Goal: Information Seeking & Learning: Learn about a topic

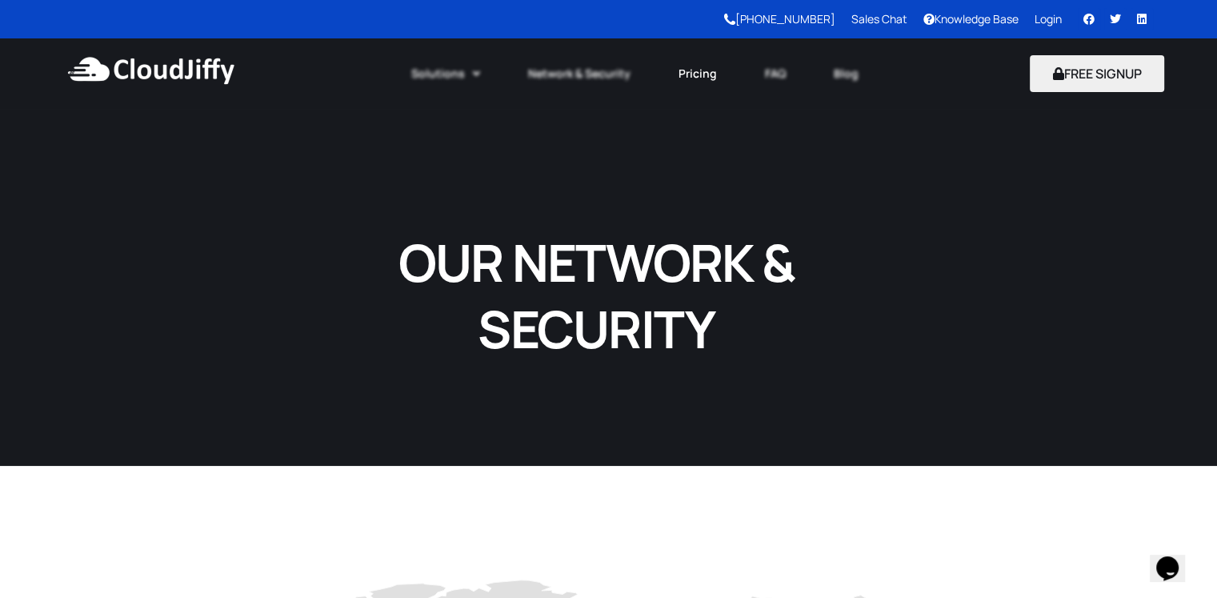
click at [686, 72] on link "Pricing" at bounding box center [697, 73] width 86 height 35
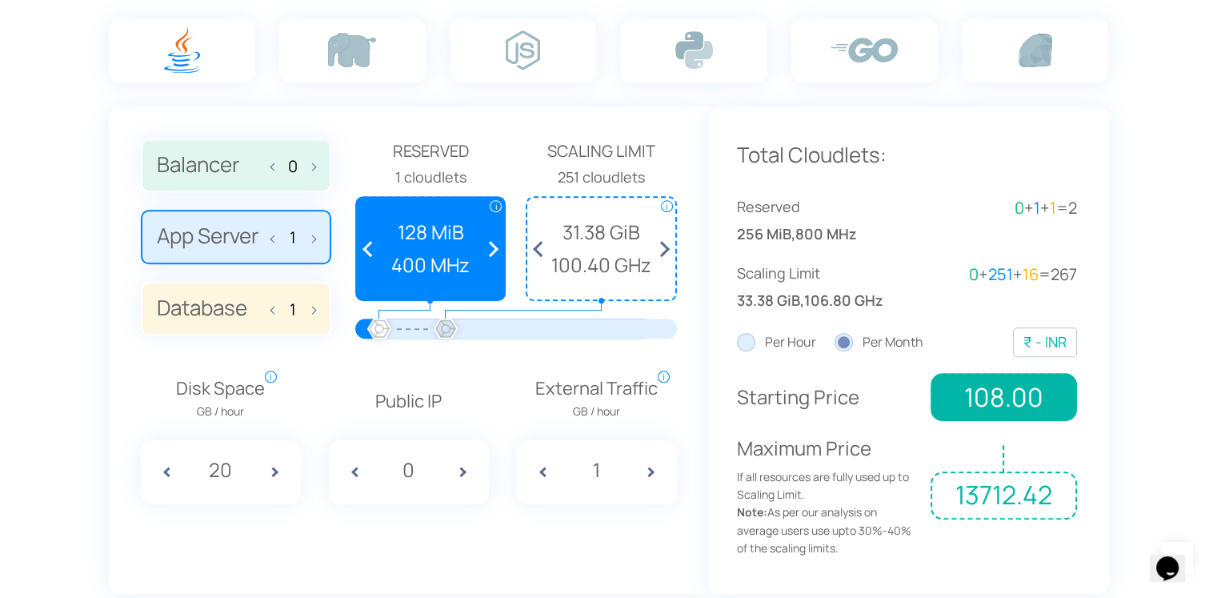
drag, startPoint x: 376, startPoint y: 323, endPoint x: 416, endPoint y: 323, distance: 40.0
click at [455, 323] on div at bounding box center [445, 329] width 35 height 35
drag, startPoint x: 377, startPoint y: 321, endPoint x: 339, endPoint y: 323, distance: 37.7
click at [338, 323] on div "Balancer 0 App Server 1 Database 1 Reserved" at bounding box center [409, 244] width 536 height 213
drag, startPoint x: 376, startPoint y: 329, endPoint x: 352, endPoint y: 328, distance: 24.0
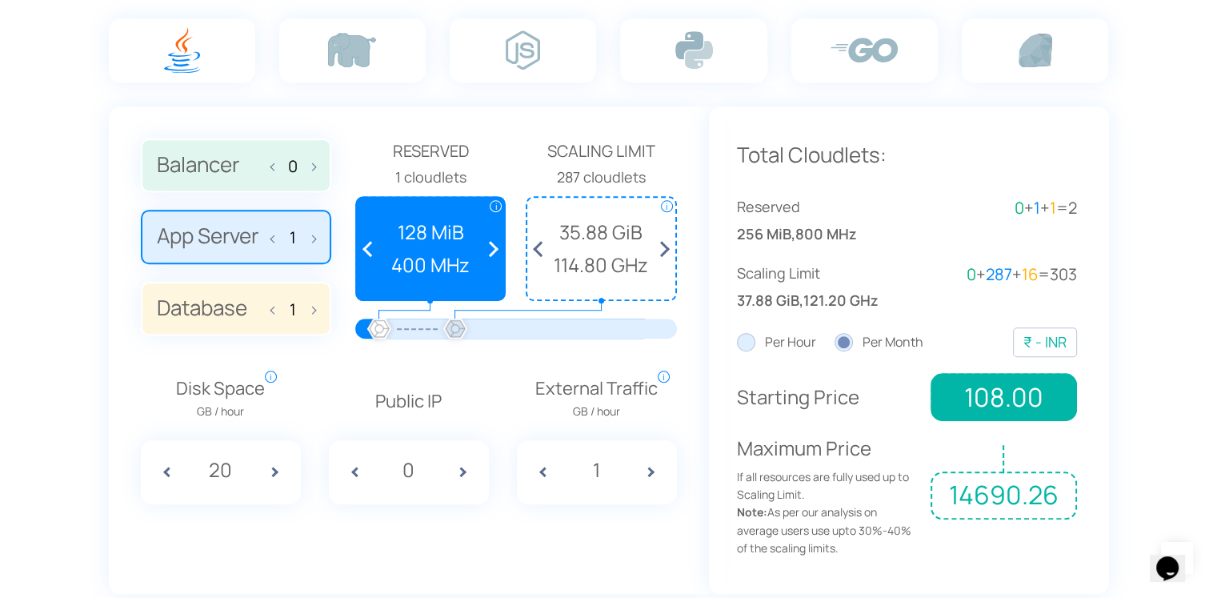
click at [352, 328] on div "Balancer 0 App Server 1 Database 1 Reserved" at bounding box center [409, 244] width 536 height 213
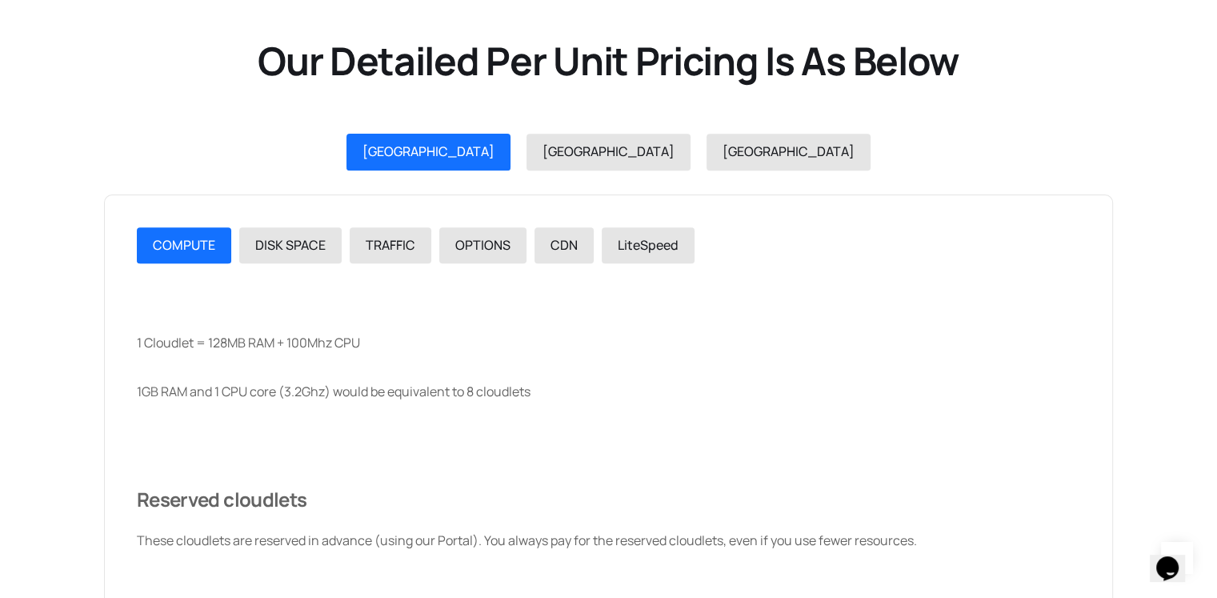
scroll to position [1840, 0]
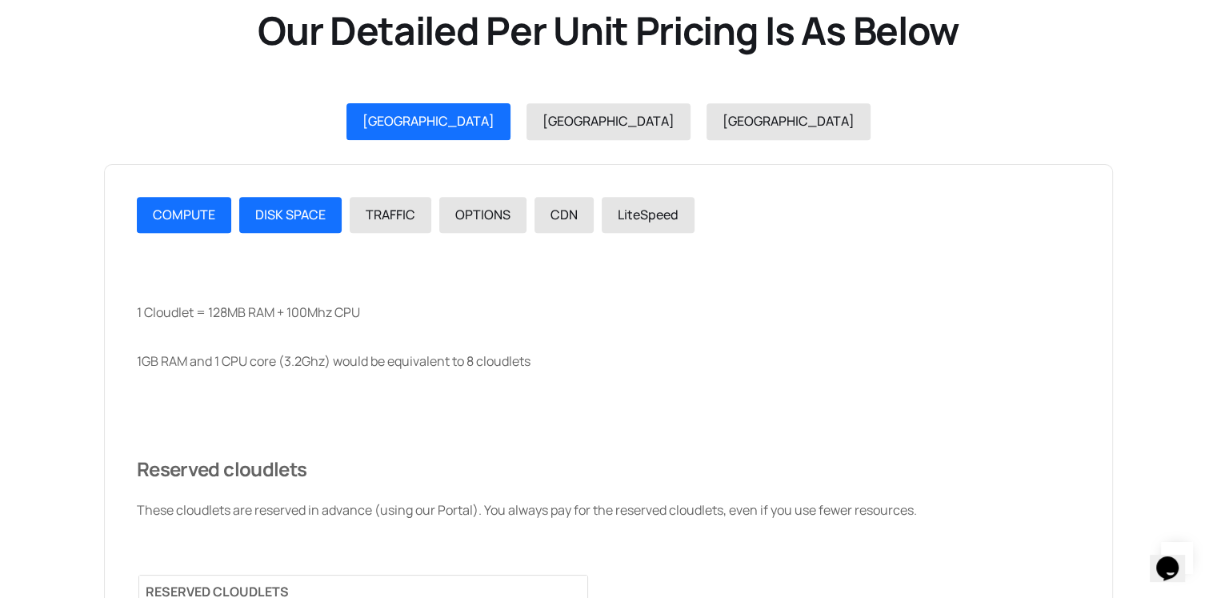
click at [306, 215] on span "DISK SPACE" at bounding box center [290, 215] width 70 height 18
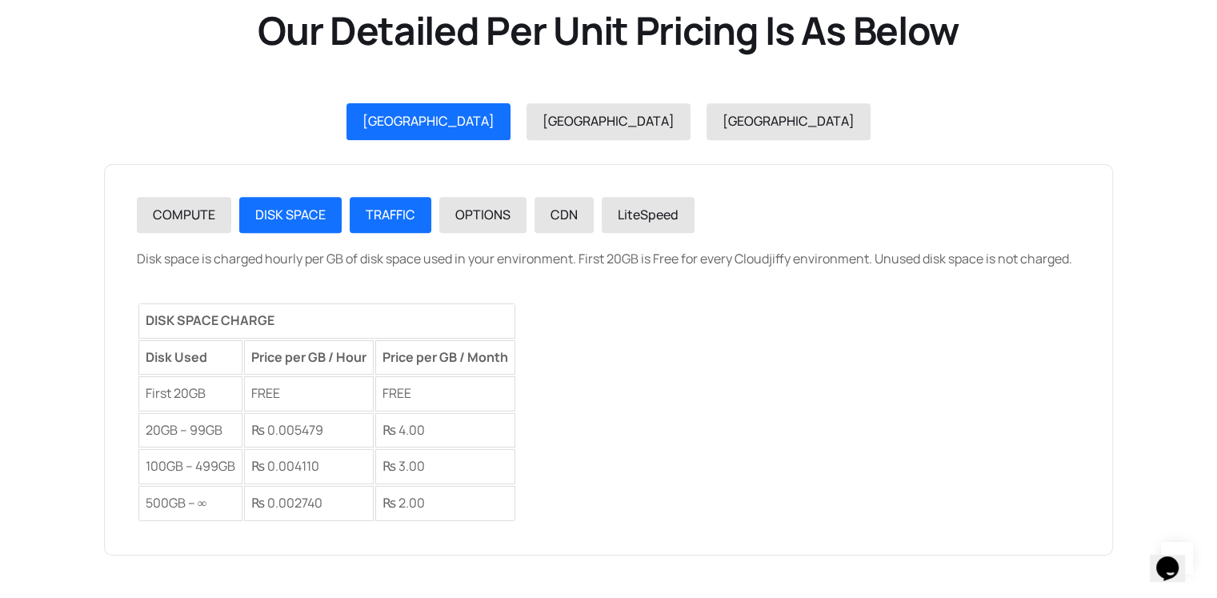
click at [371, 218] on span "TRAFFIC" at bounding box center [391, 215] width 50 height 18
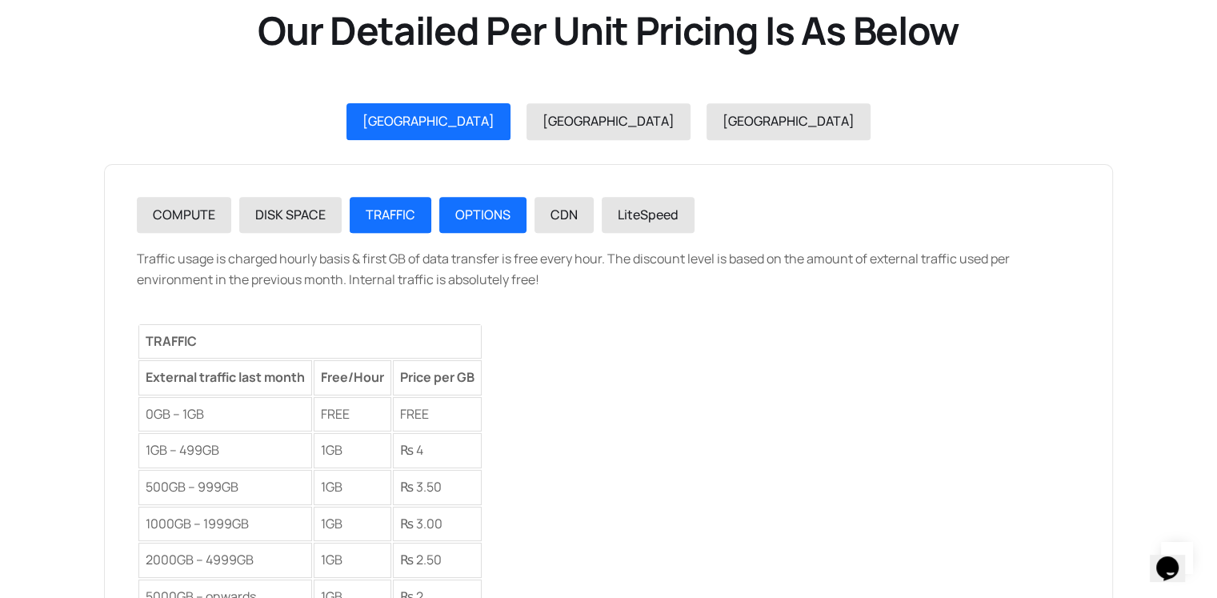
click at [456, 212] on span "OPTIONS" at bounding box center [482, 215] width 55 height 18
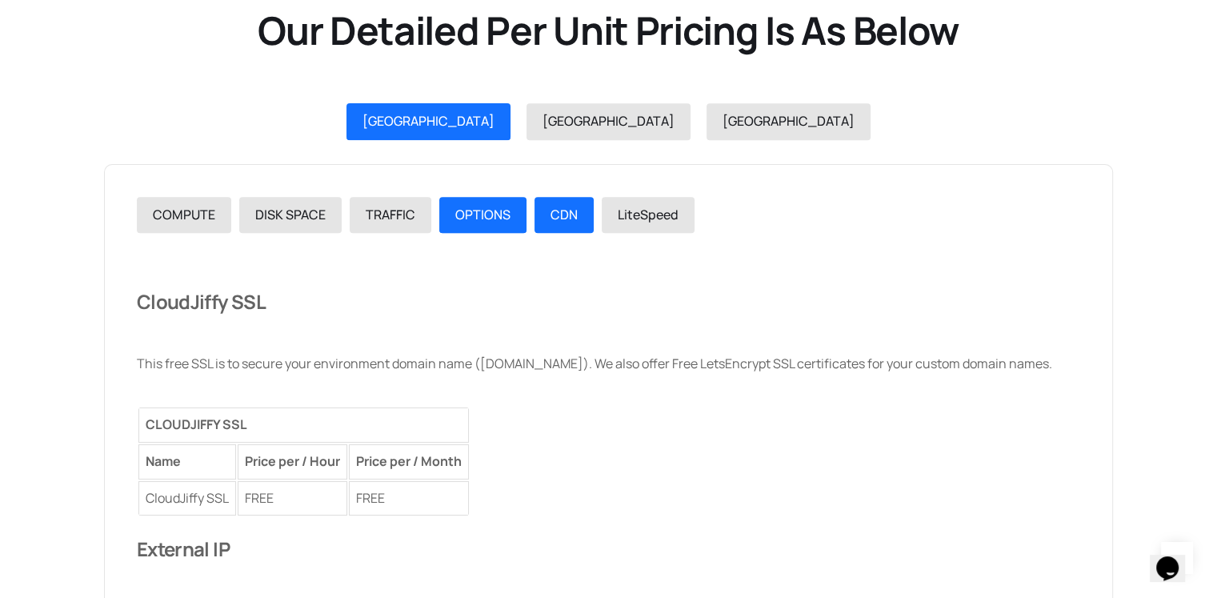
click at [560, 209] on span "CDN" at bounding box center [563, 215] width 27 height 18
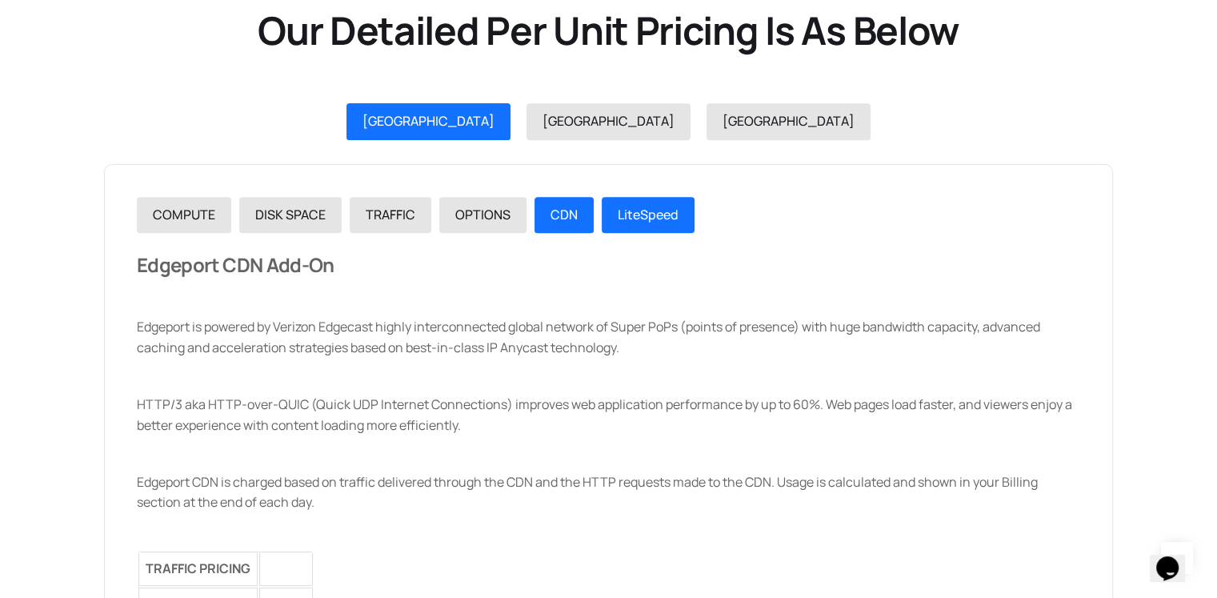
click at [625, 209] on span "LiteSpeed" at bounding box center [648, 215] width 61 height 18
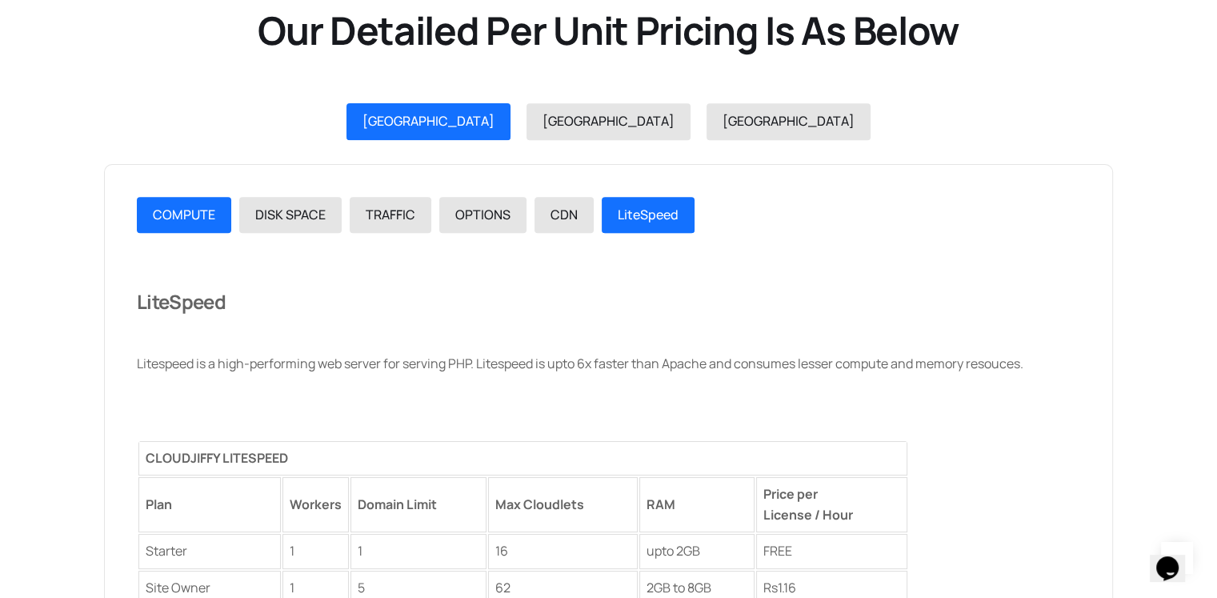
click at [197, 207] on span "COMPUTE" at bounding box center [184, 215] width 62 height 18
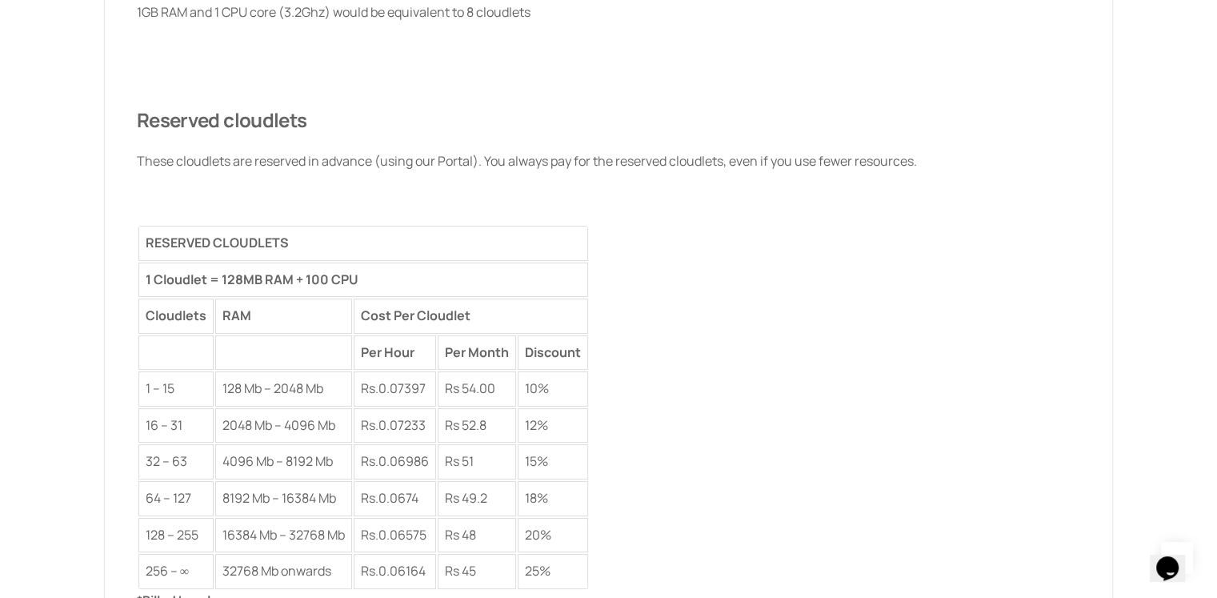
scroll to position [2240, 0]
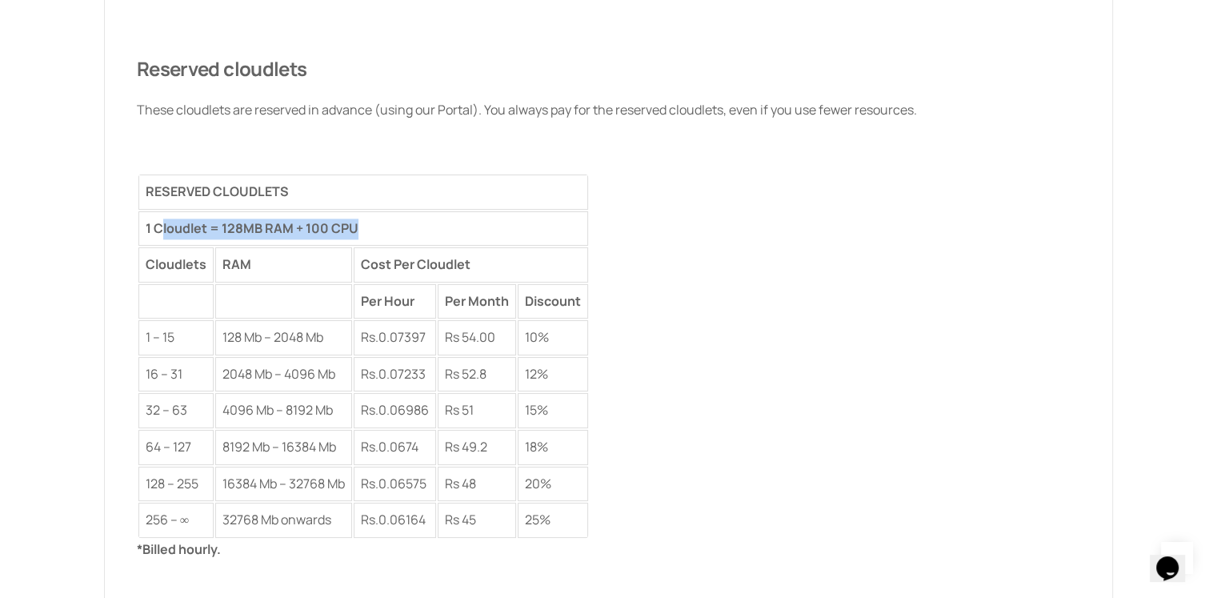
drag, startPoint x: 358, startPoint y: 222, endPoint x: 154, endPoint y: 215, distance: 205.0
click at [157, 215] on td "1 Cloudlet = 128MB RAM + 100 CPU" at bounding box center [363, 228] width 450 height 35
click at [378, 230] on td "1 Cloudlet = 128MB RAM + 100 CPU" at bounding box center [363, 228] width 450 height 35
drag, startPoint x: 306, startPoint y: 228, endPoint x: 379, endPoint y: 228, distance: 72.8
click at [379, 228] on td "1 Cloudlet = 128MB RAM + 100 CPU" at bounding box center [363, 228] width 450 height 35
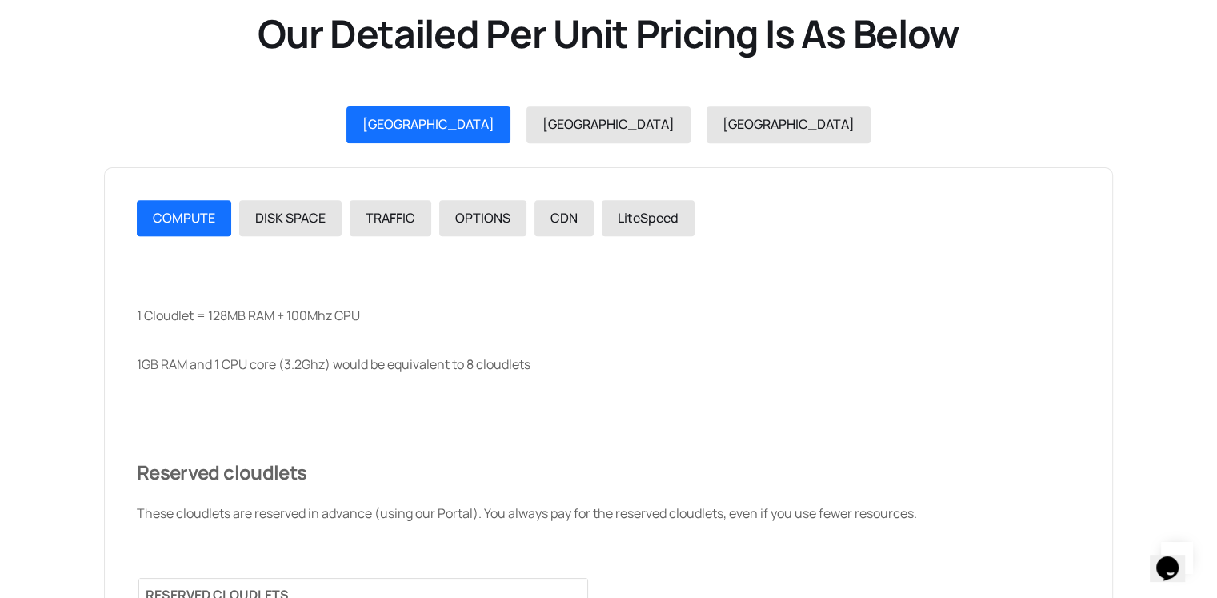
scroll to position [1840, 0]
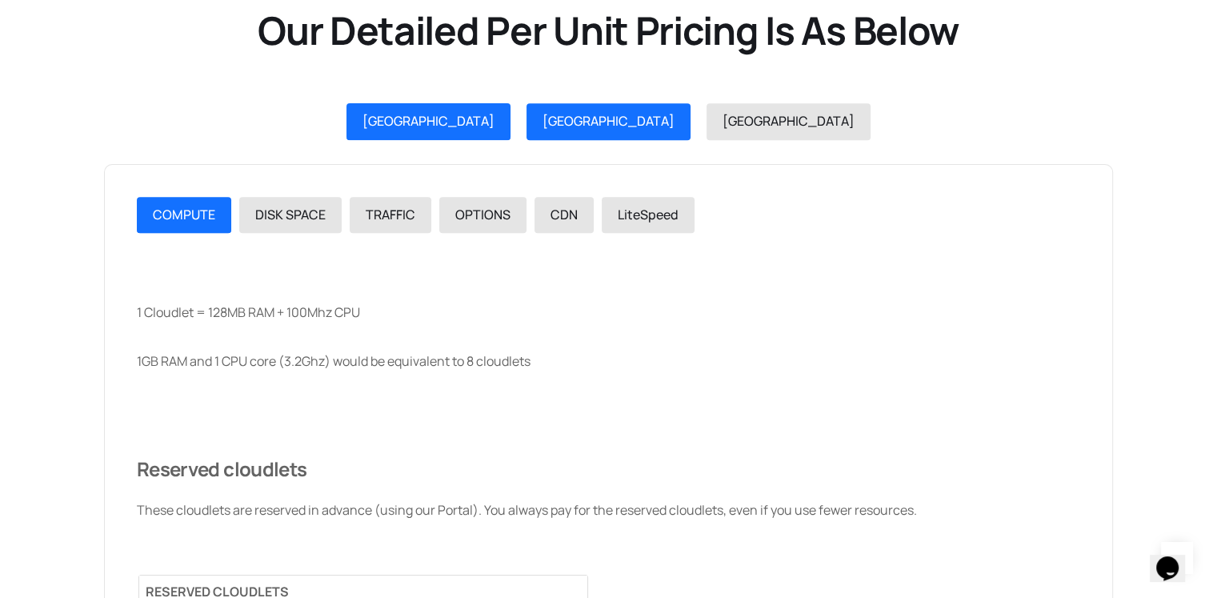
click at [589, 130] on div "USA" at bounding box center [608, 121] width 132 height 21
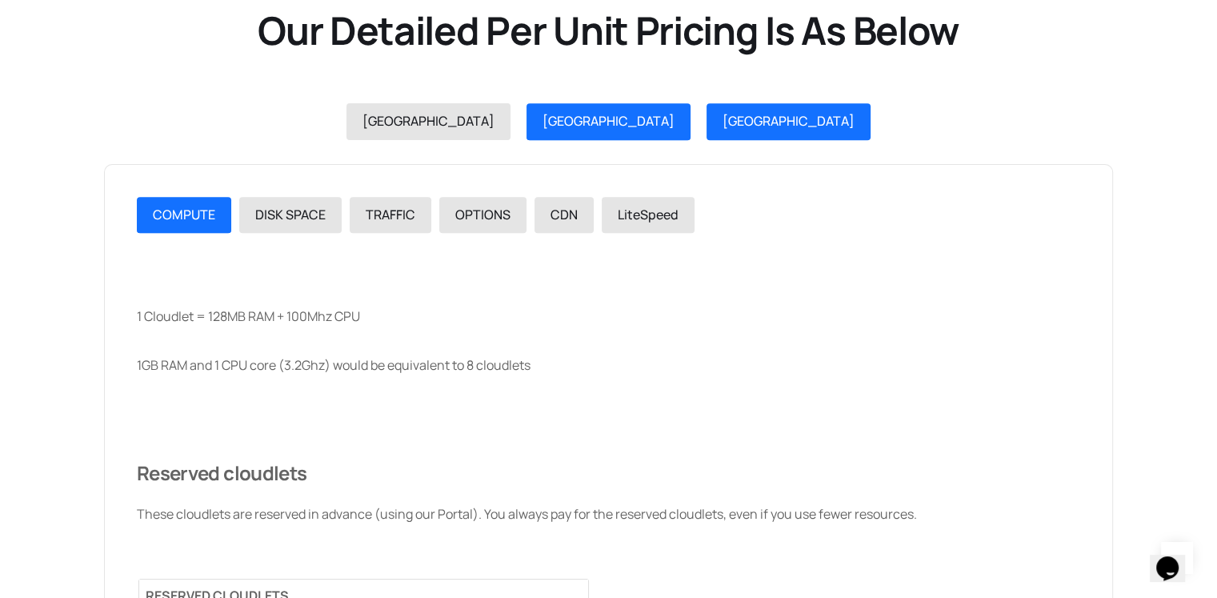
click at [722, 123] on span "GERMANY" at bounding box center [788, 121] width 132 height 18
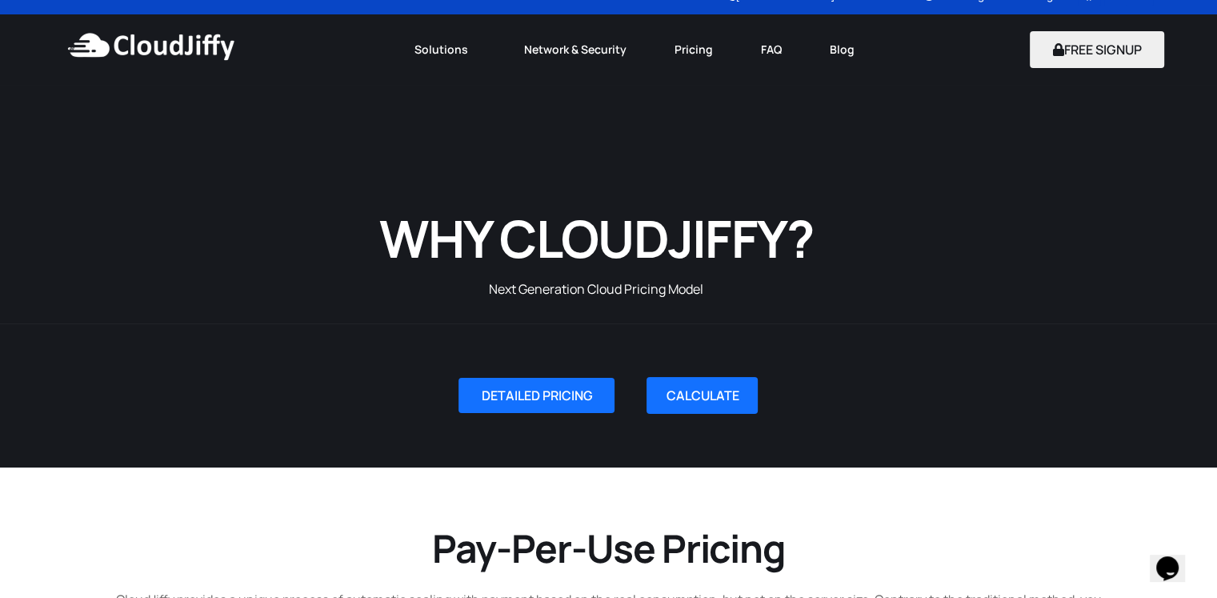
scroll to position [0, 0]
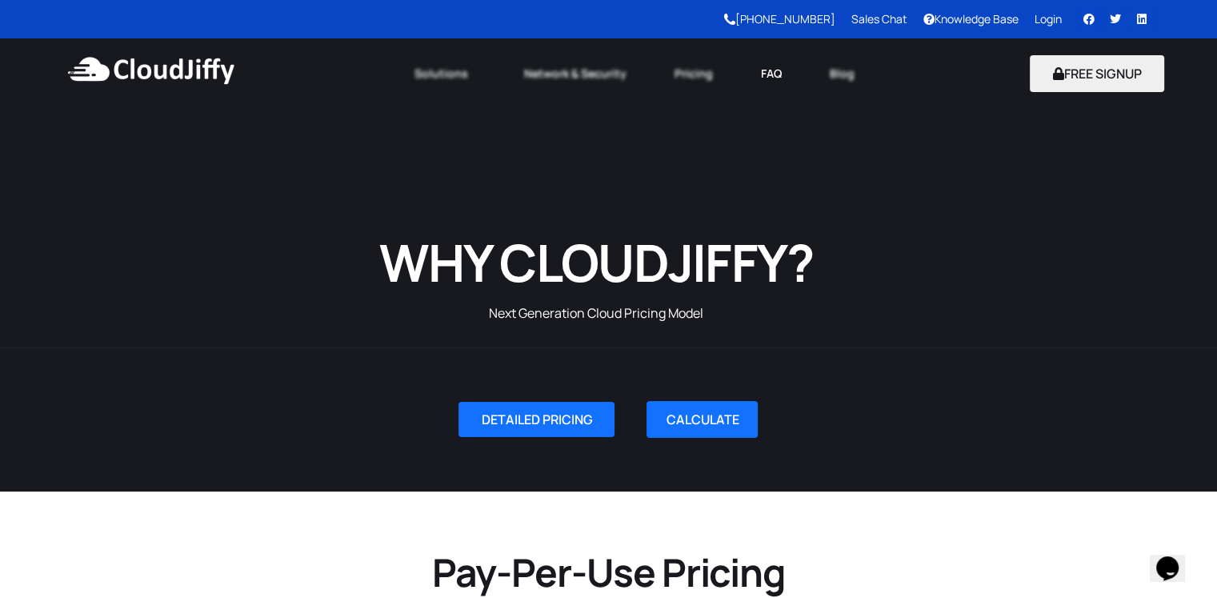
click at [782, 74] on link "FAQ" at bounding box center [771, 73] width 69 height 35
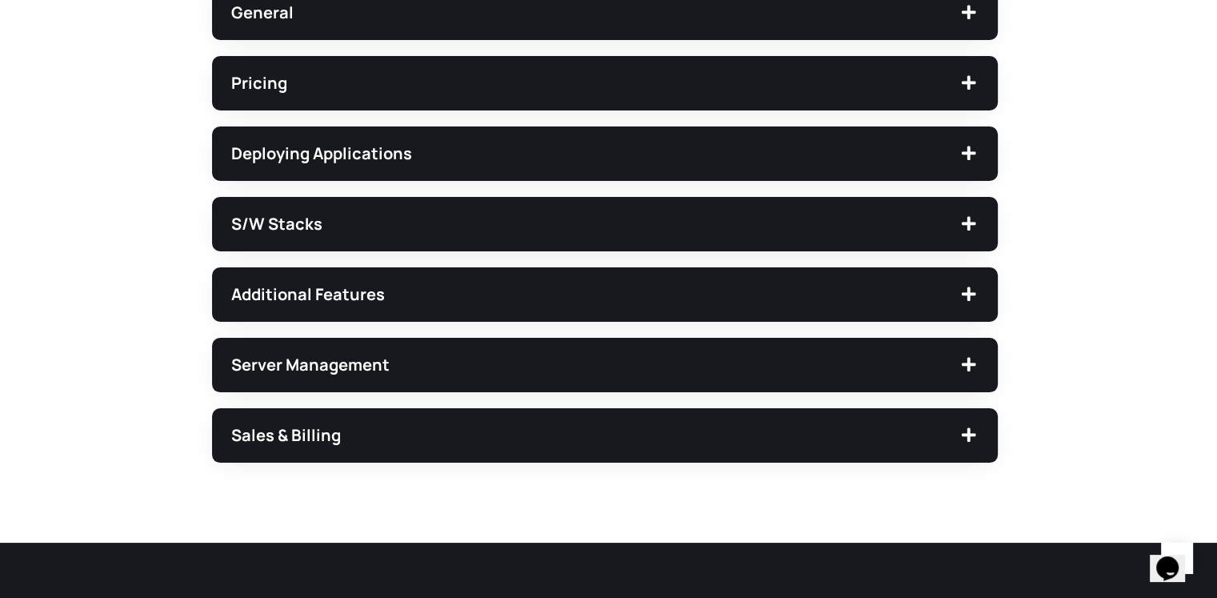
scroll to position [560, 0]
click at [583, 87] on span "Pricing" at bounding box center [594, 83] width 727 height 16
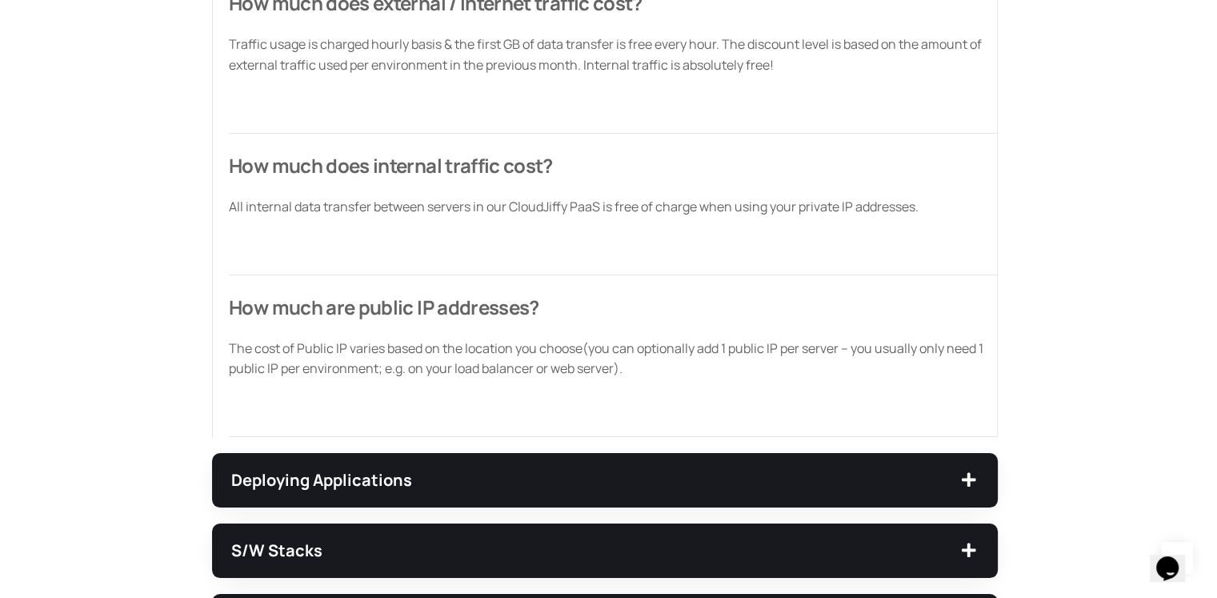
scroll to position [2640, 0]
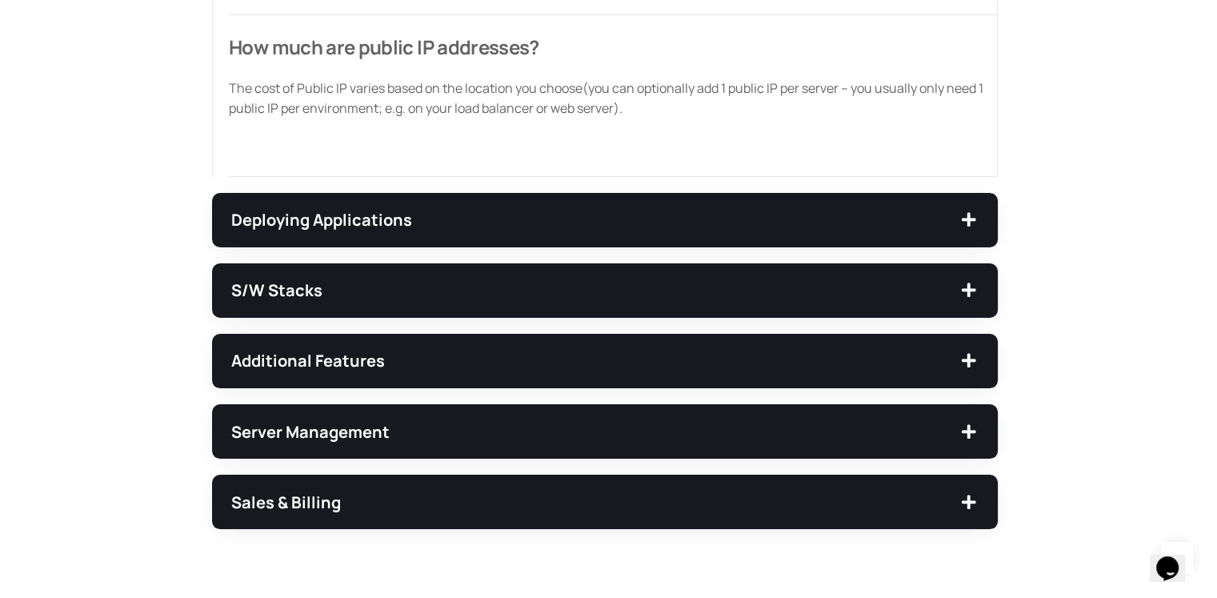
click at [567, 215] on span "Deploying Applications" at bounding box center [594, 220] width 727 height 16
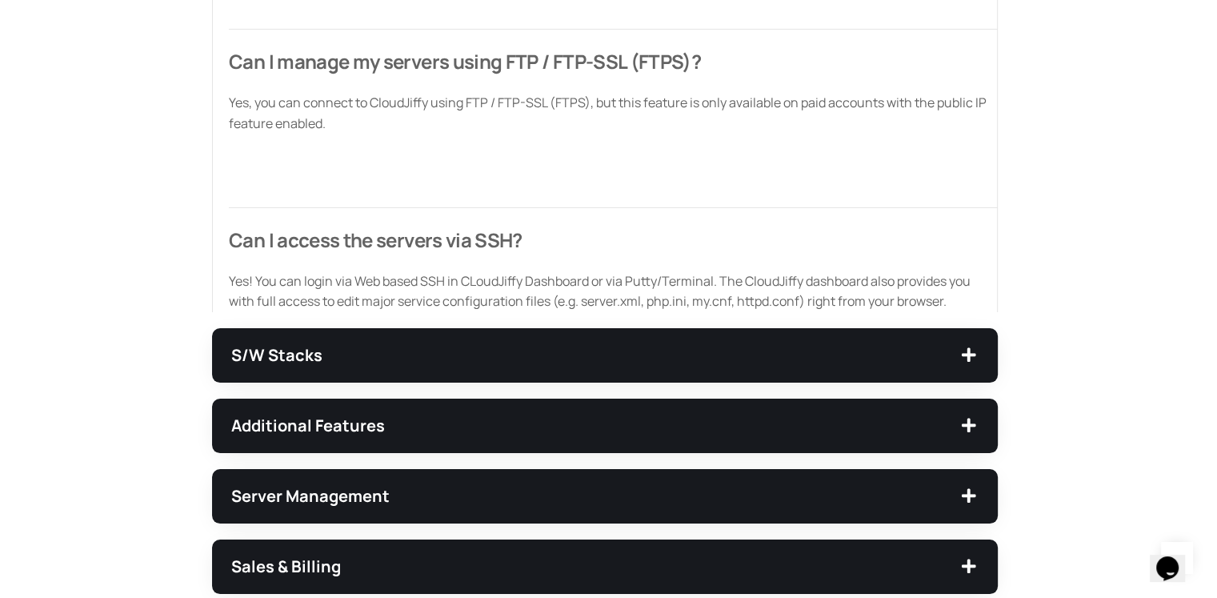
scroll to position [465, 0]
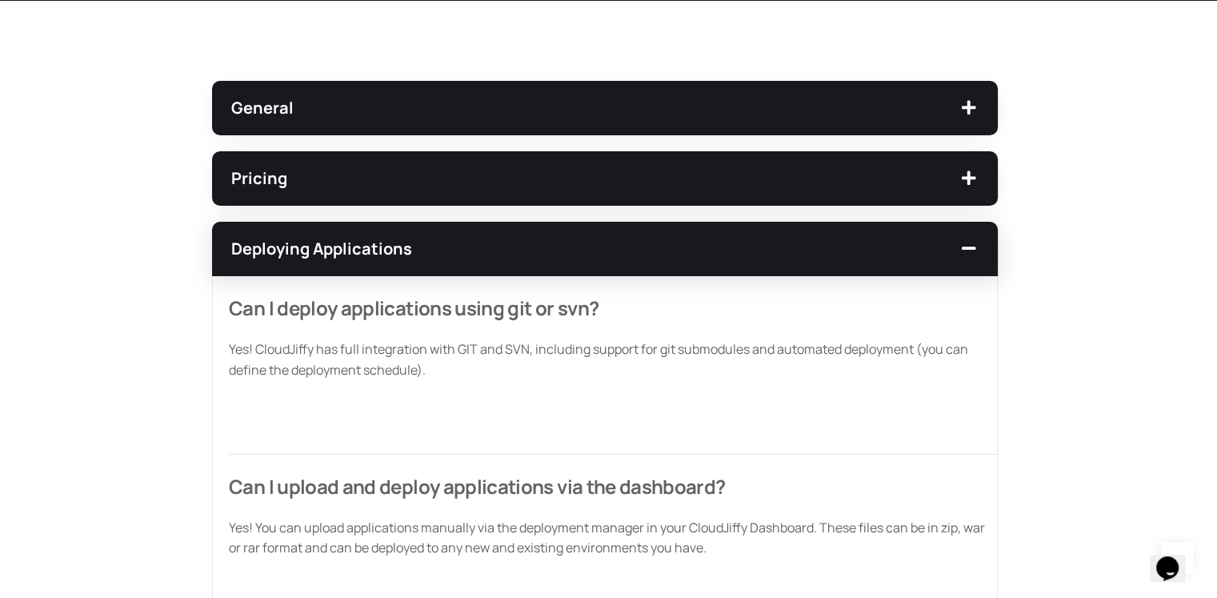
click at [598, 98] on div "General" at bounding box center [605, 108] width 786 height 54
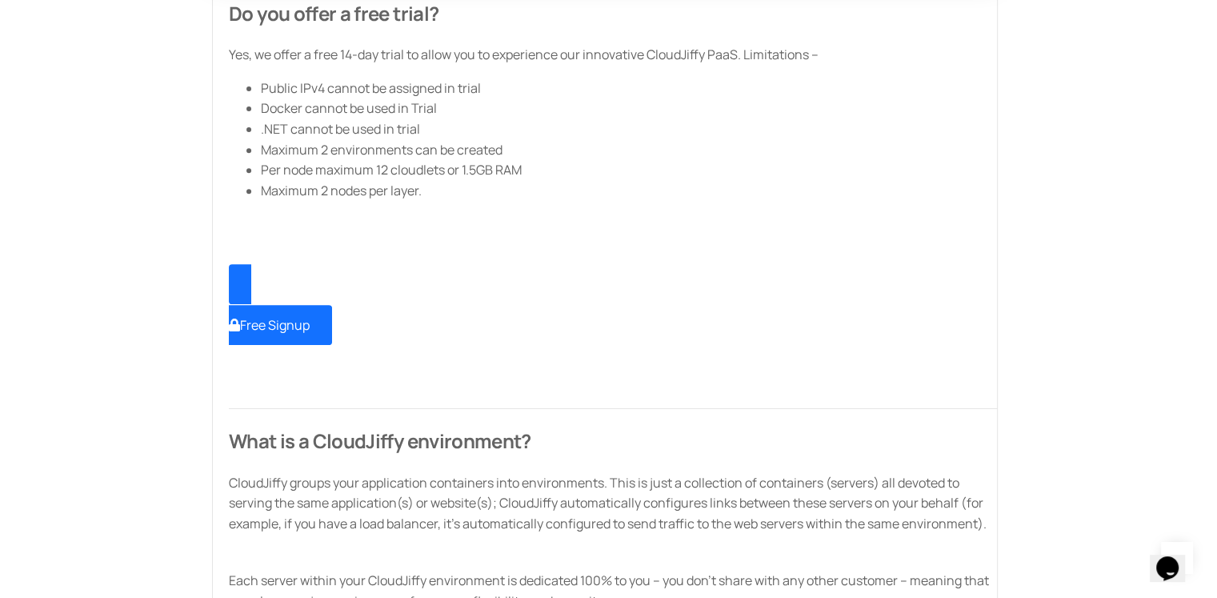
scroll to position [625, 0]
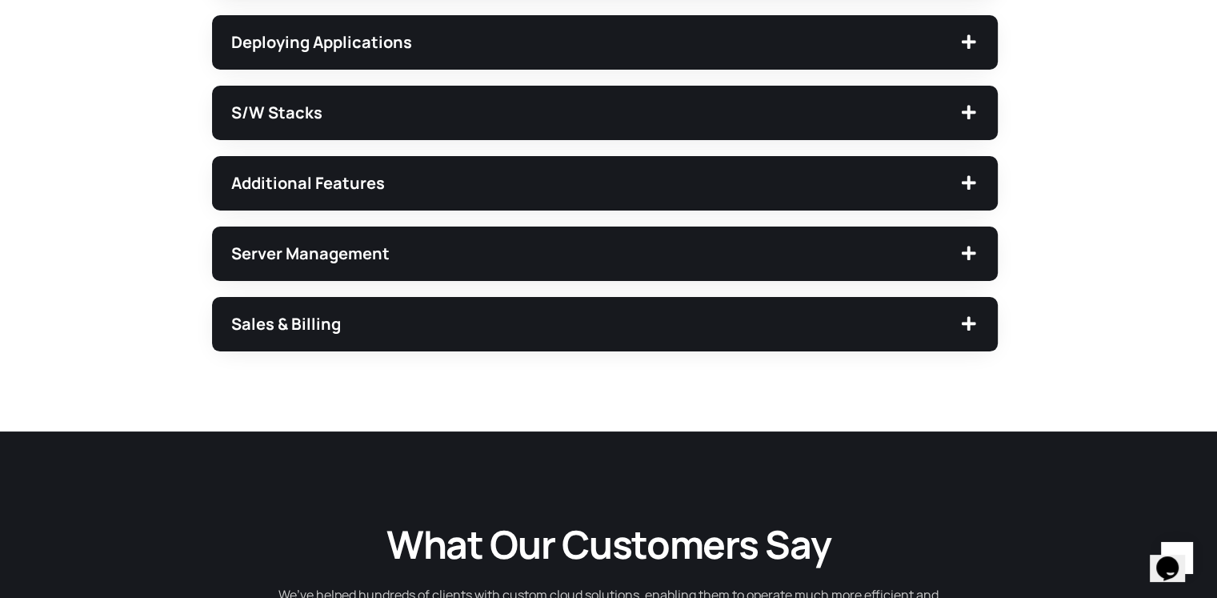
scroll to position [2385, 0]
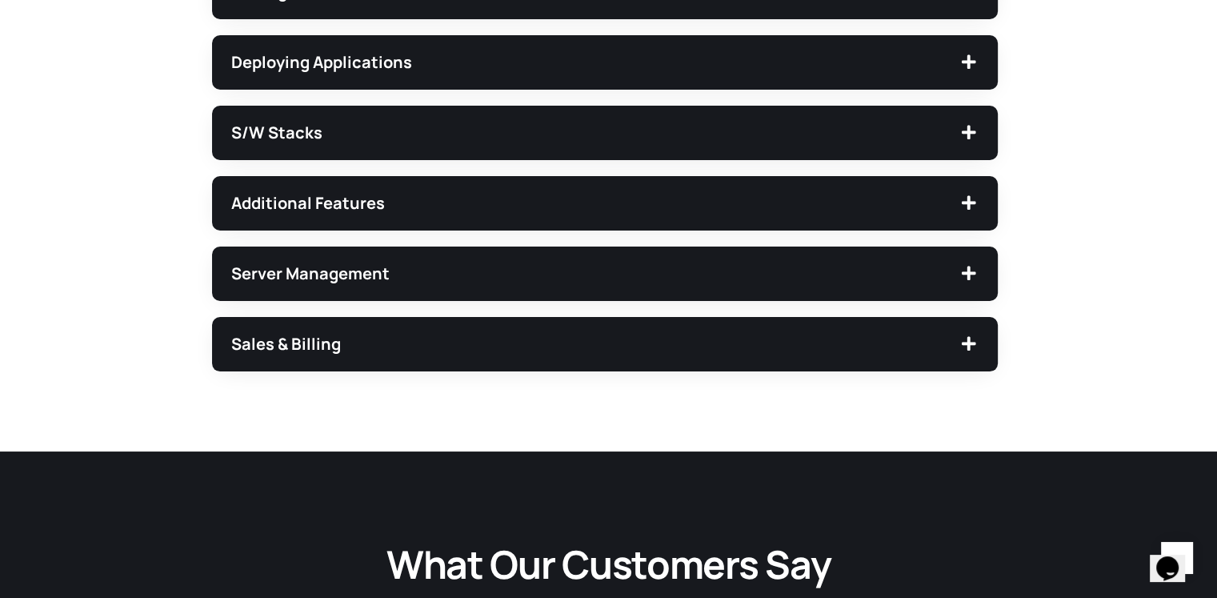
click at [588, 267] on span "Server Management" at bounding box center [594, 274] width 727 height 16
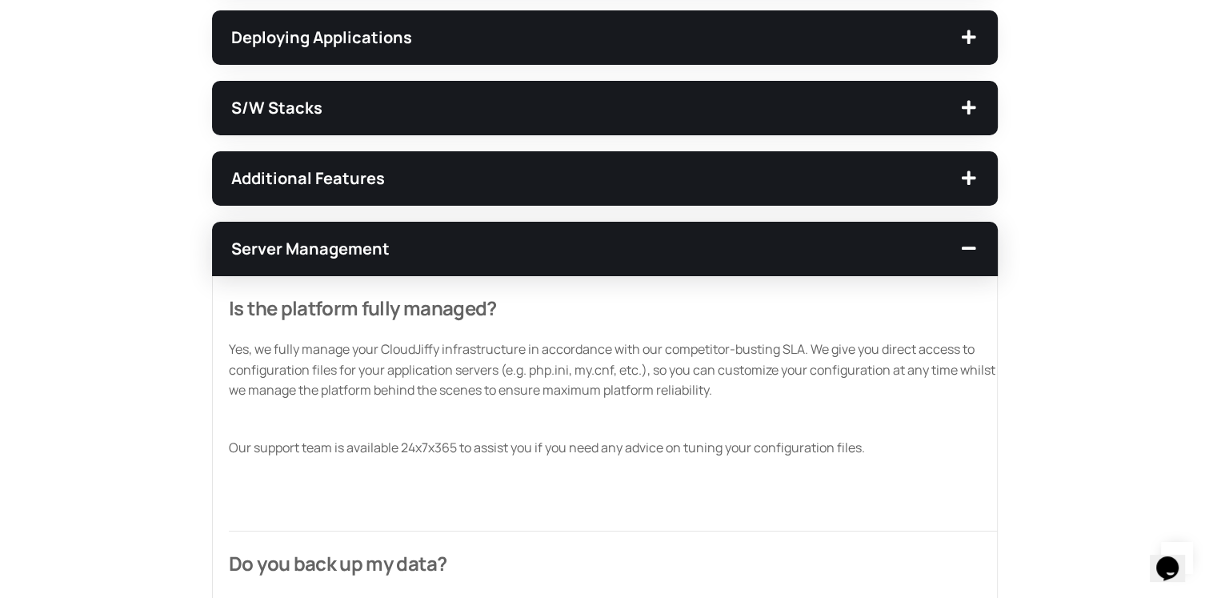
scroll to position [0, 0]
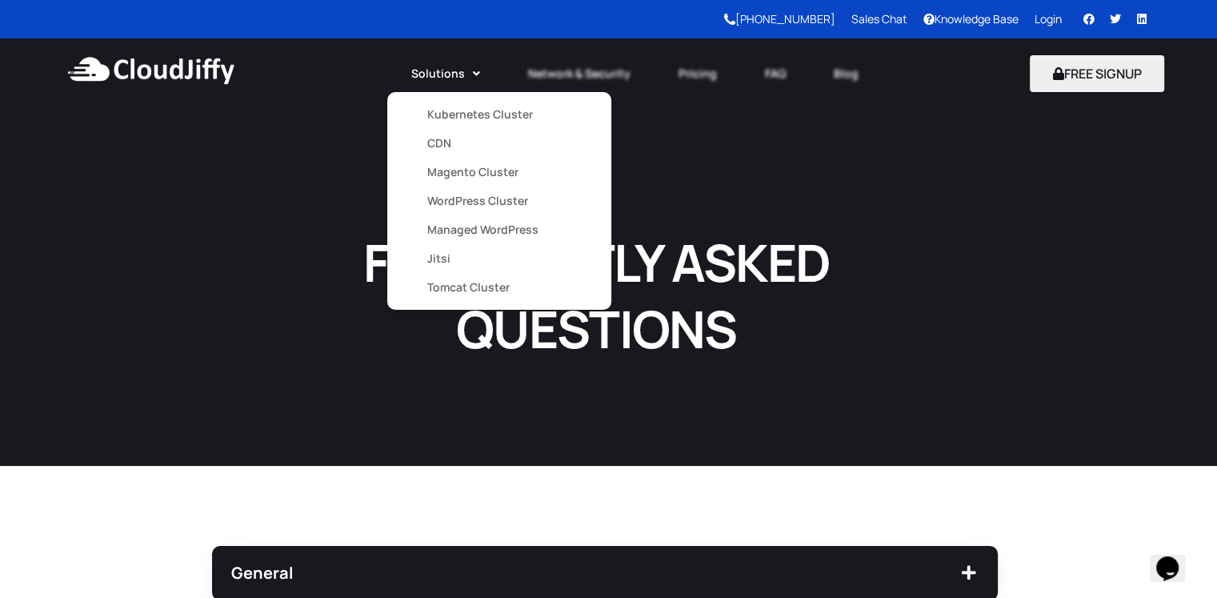
click at [453, 116] on link "Kubernetes Cluster" at bounding box center [499, 114] width 144 height 29
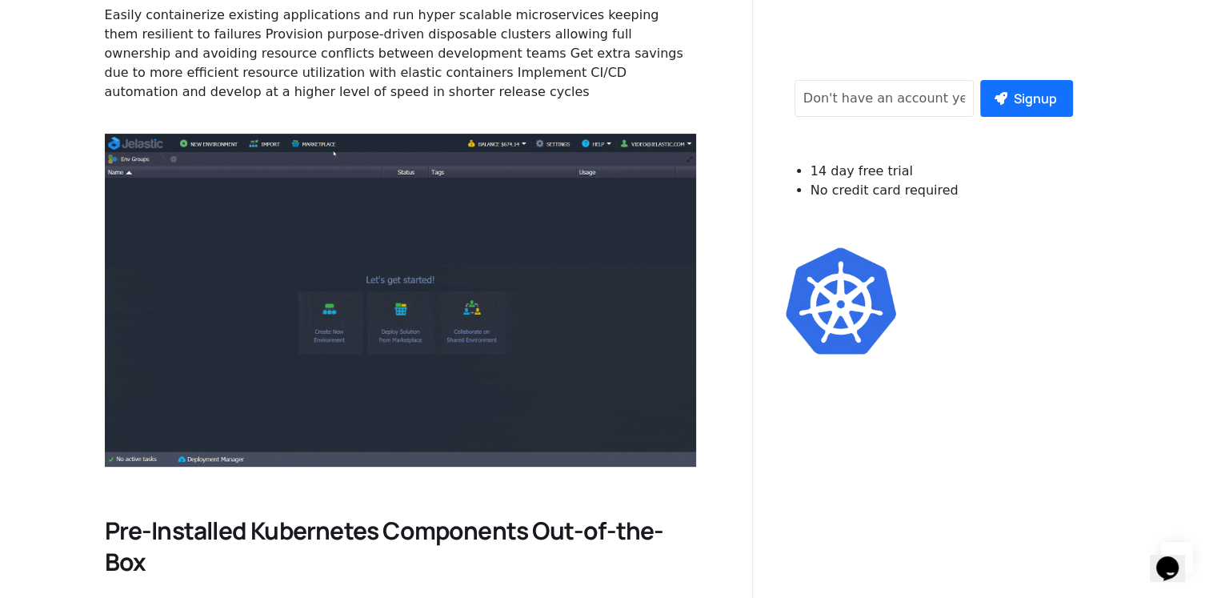
scroll to position [800, 0]
